Goal: Find specific page/section

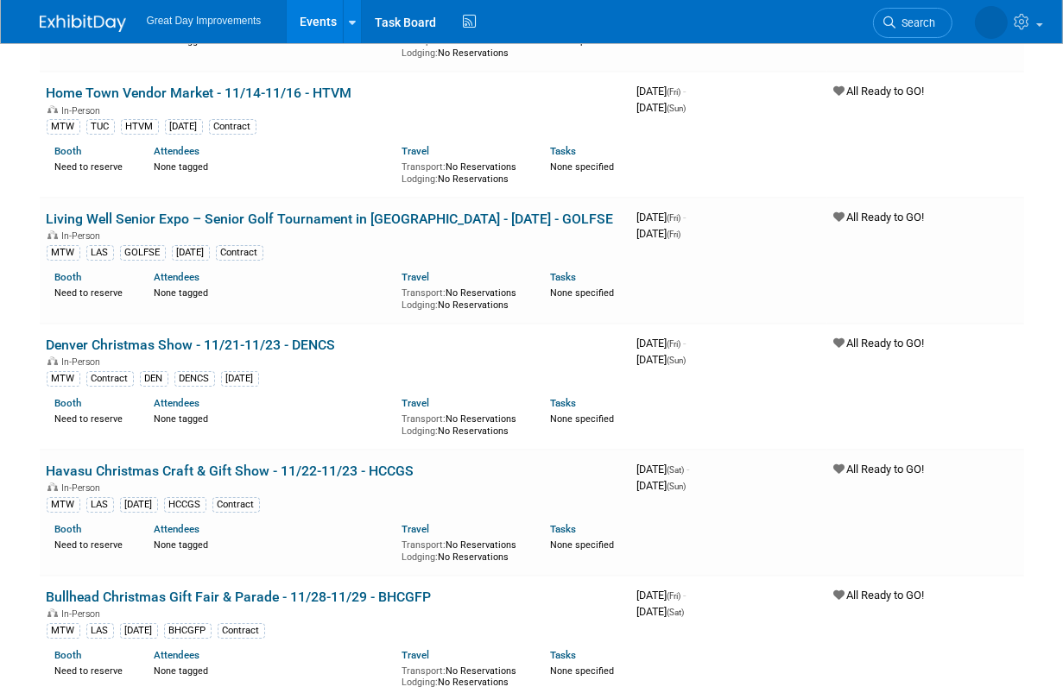
scroll to position [4758, 0]
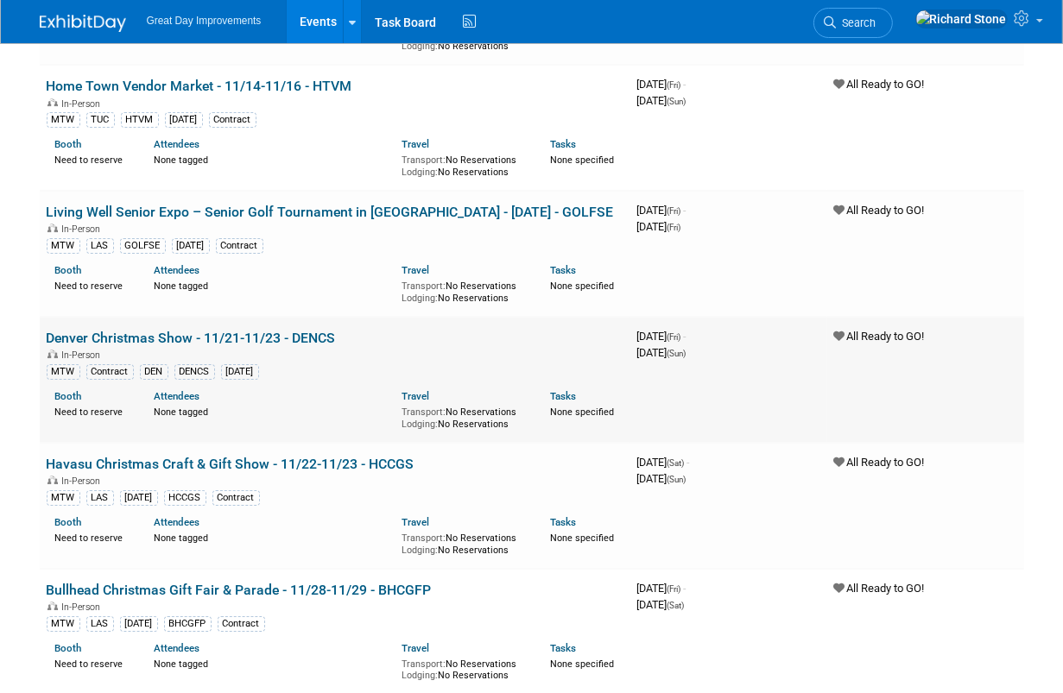
click at [121, 364] on div "Contract" at bounding box center [109, 372] width 47 height 16
click at [117, 364] on div "Contract" at bounding box center [109, 372] width 47 height 16
click at [146, 330] on link "Denver Christmas Show - 11/21-11/23 - DENCS" at bounding box center [191, 338] width 289 height 16
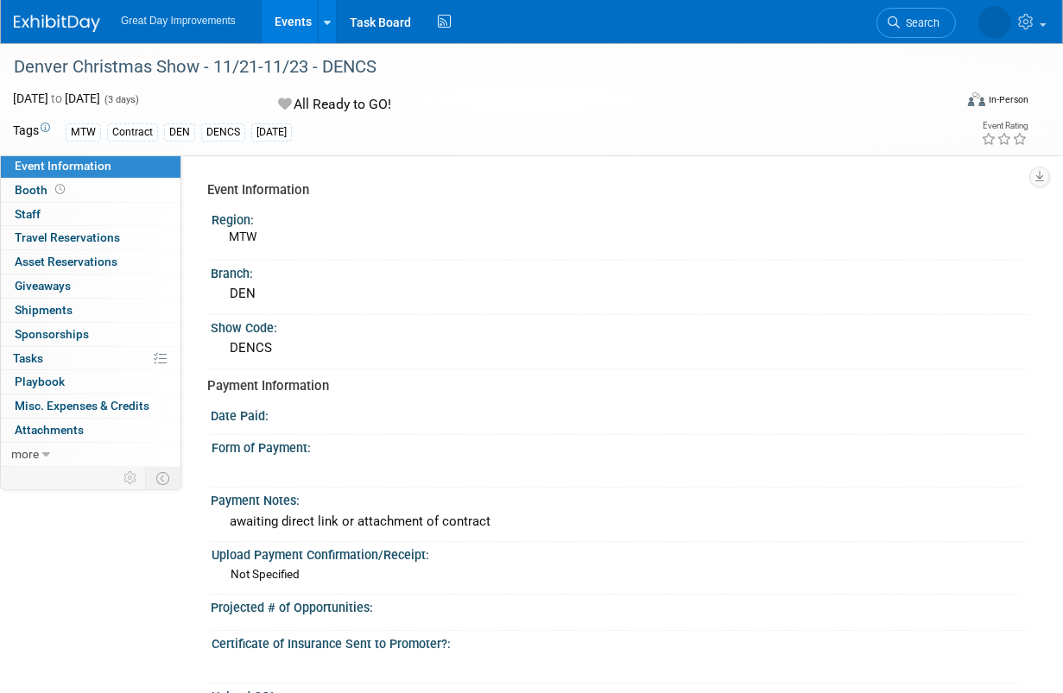
drag, startPoint x: 324, startPoint y: 65, endPoint x: 381, endPoint y: 58, distance: 57.4
click at [381, 58] on div "Denver Christmas Show - 11/21-11/23 - DENCS" at bounding box center [475, 67] width 934 height 31
drag, startPoint x: 381, startPoint y: 58, endPoint x: 351, endPoint y: 65, distance: 30.2
copy div "DENCS"
